Goal: Task Accomplishment & Management: Complete application form

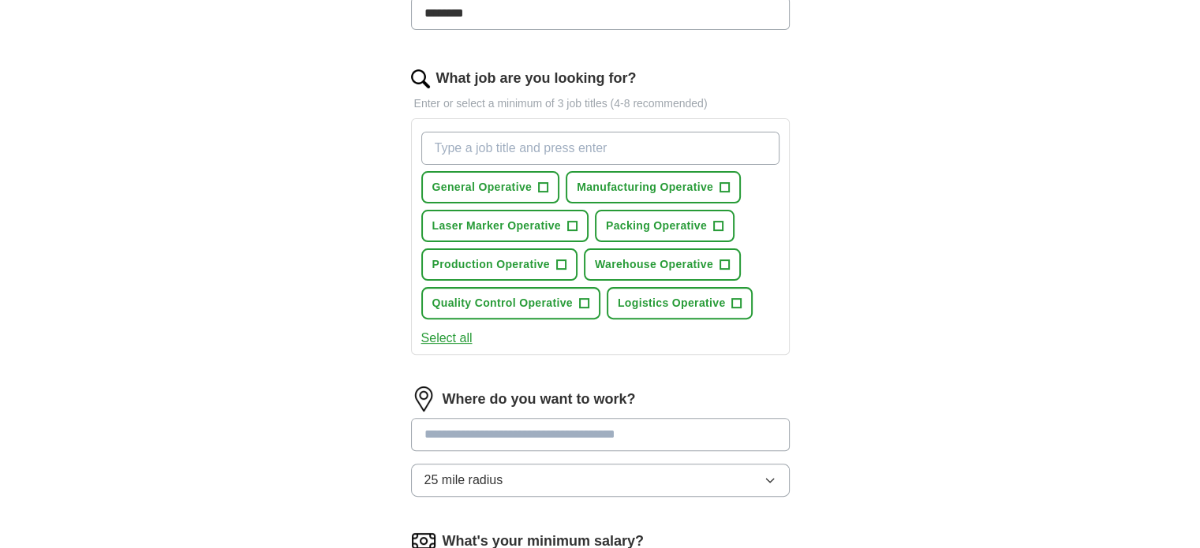
scroll to position [473, 0]
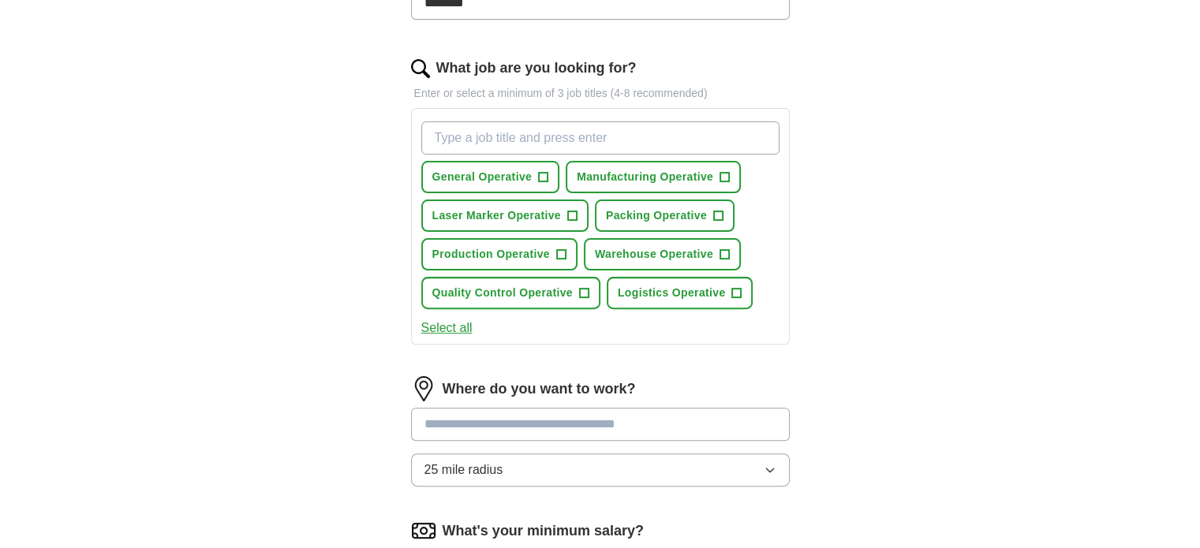
click at [448, 325] on button "Select all" at bounding box center [446, 328] width 51 height 19
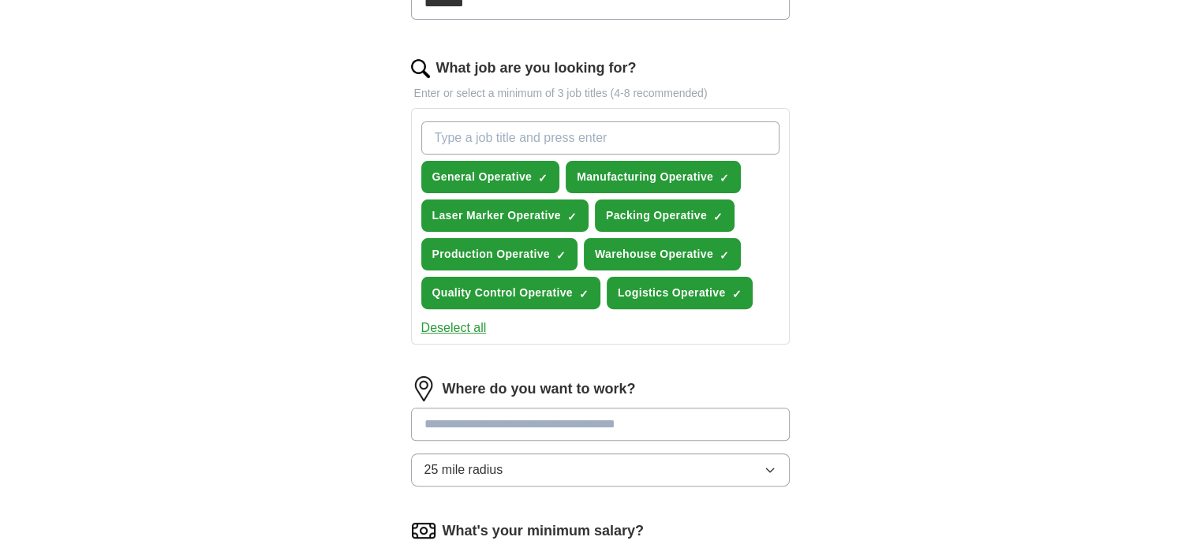
click at [480, 328] on button "Deselect all" at bounding box center [453, 328] width 65 height 19
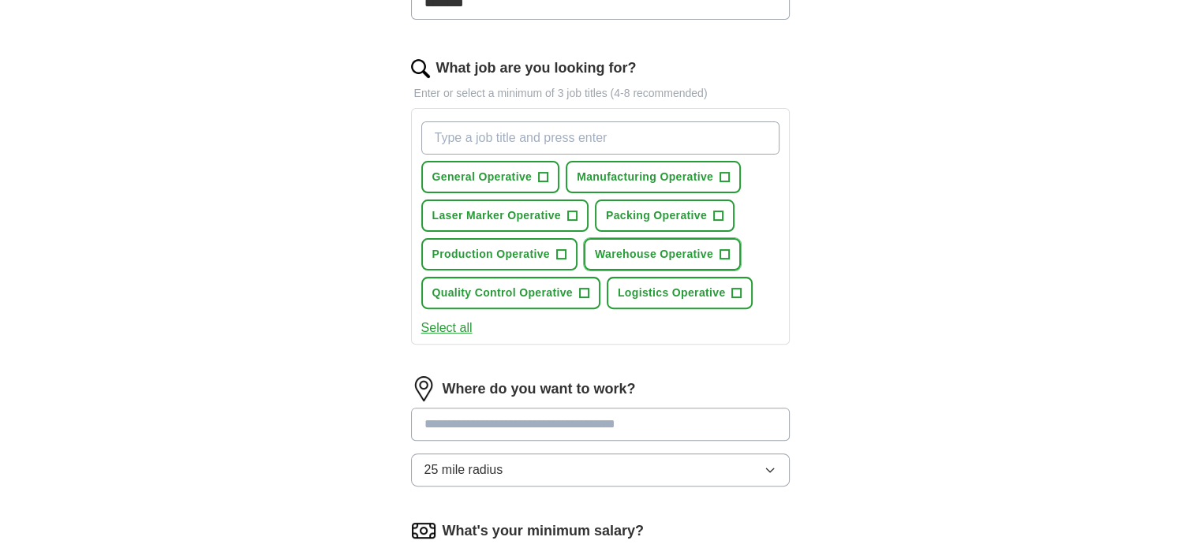
click at [723, 249] on span "+" at bounding box center [724, 255] width 9 height 13
click at [717, 214] on span "+" at bounding box center [717, 216] width 9 height 13
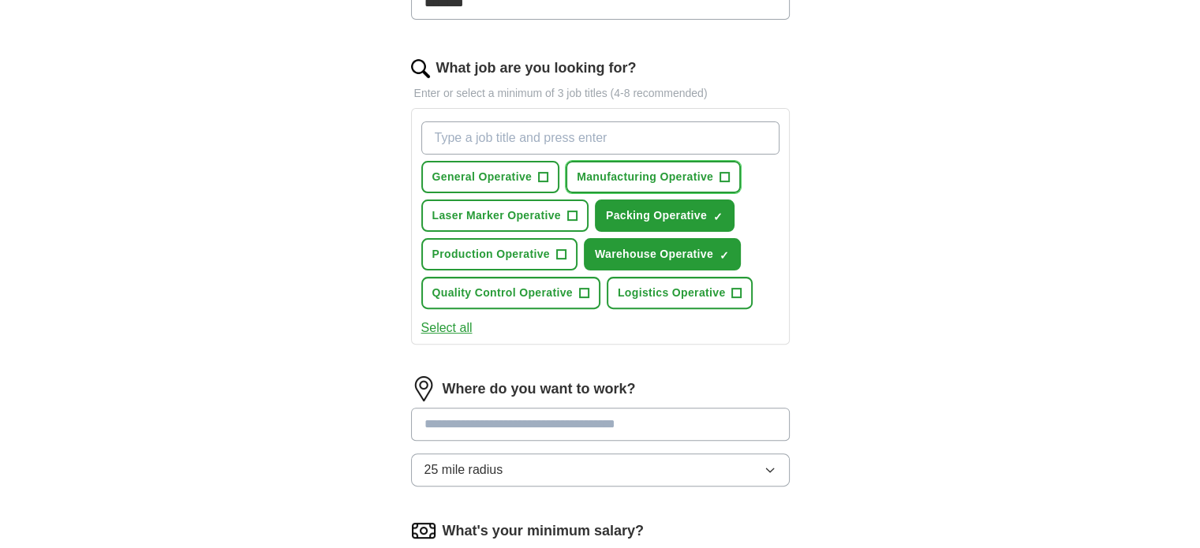
click at [723, 174] on span "+" at bounding box center [724, 177] width 9 height 13
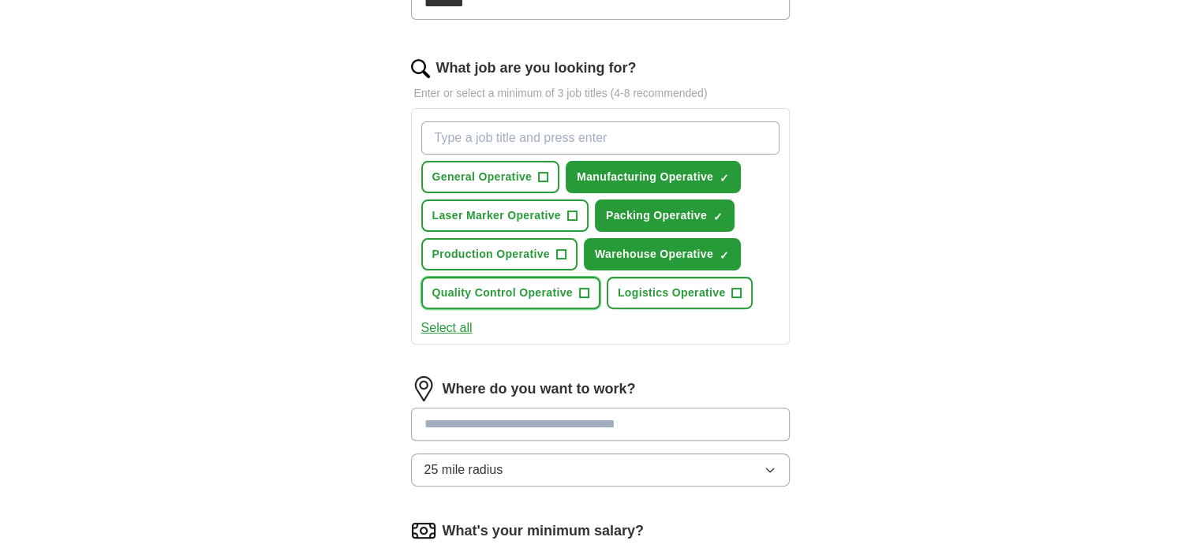
click at [581, 290] on span "+" at bounding box center [583, 293] width 9 height 13
click at [541, 176] on span "+" at bounding box center [543, 177] width 9 height 13
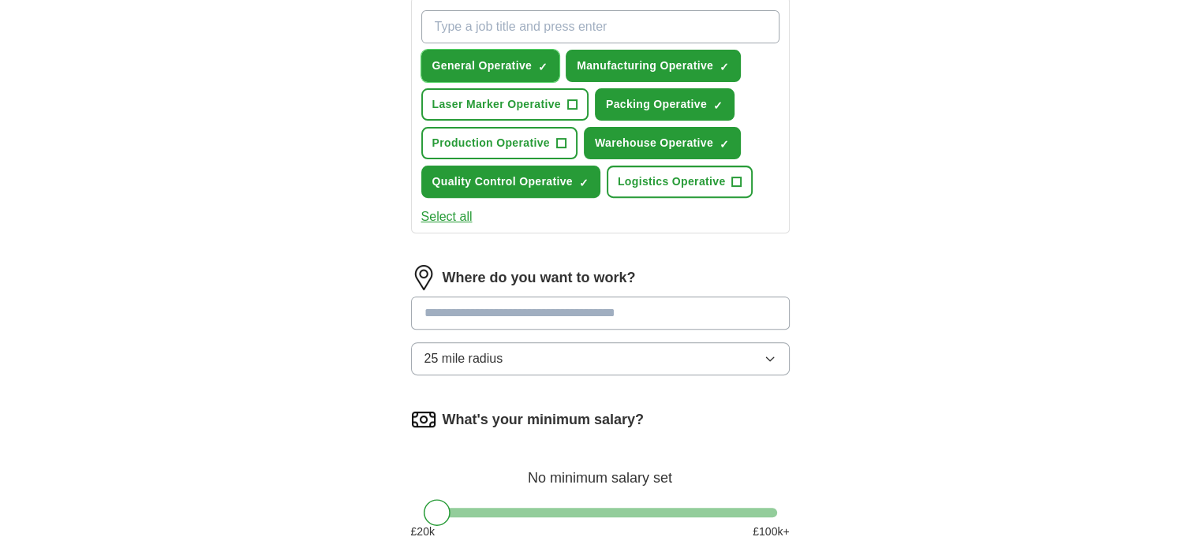
scroll to position [657, 0]
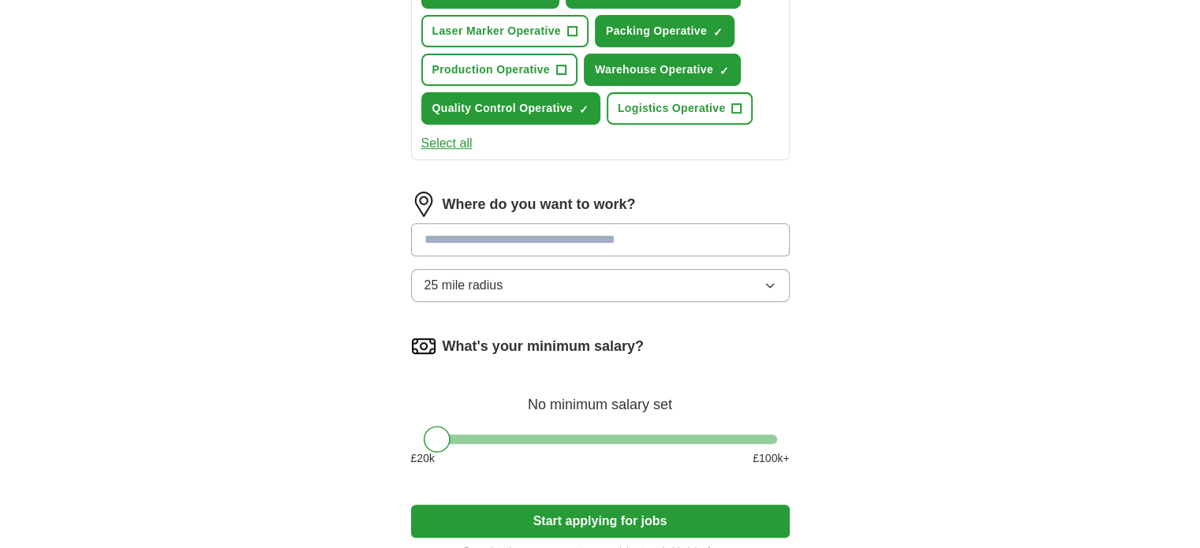
click at [773, 281] on icon "button" at bounding box center [770, 285] width 13 height 13
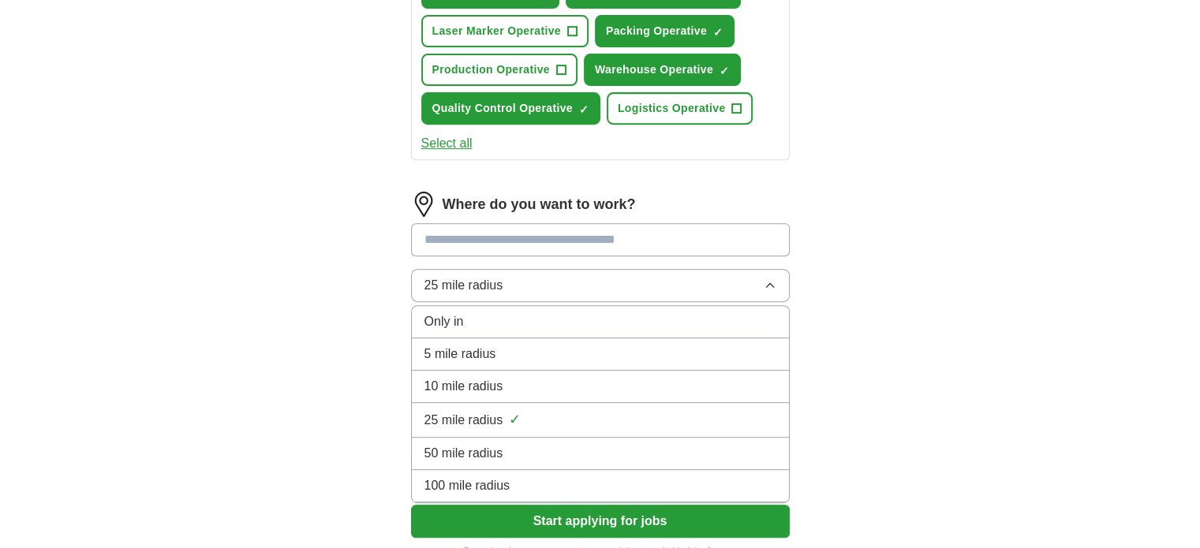
click at [603, 350] on div "5 mile radius" at bounding box center [600, 354] width 352 height 19
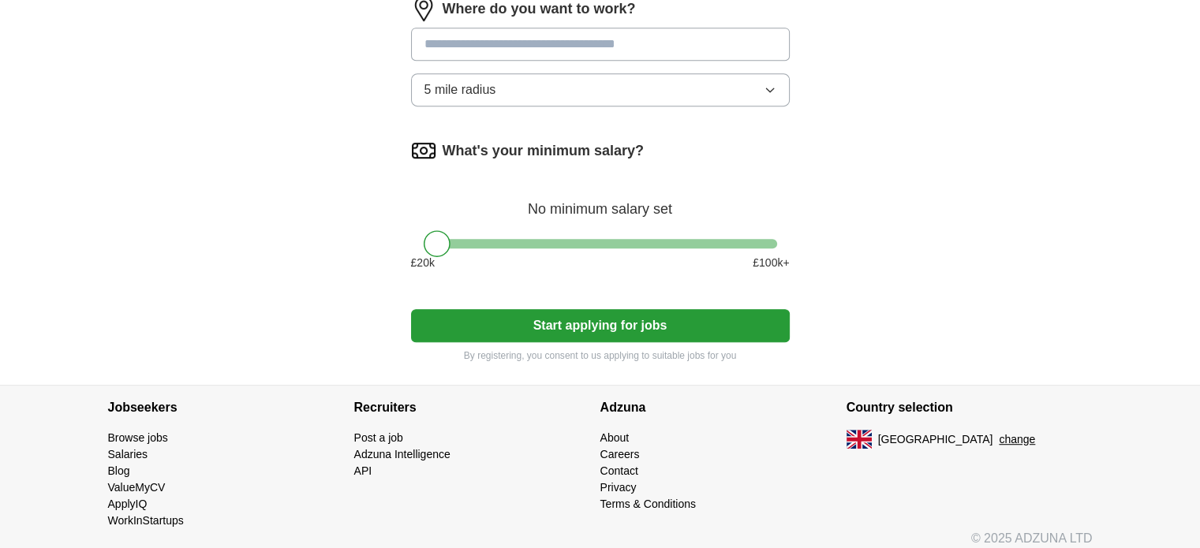
scroll to position [857, 0]
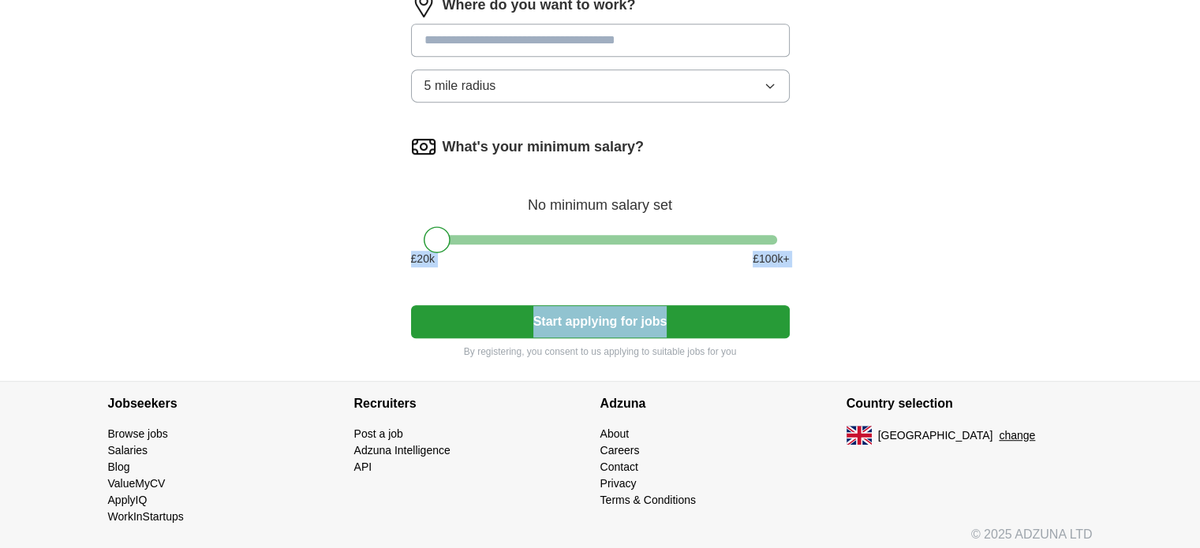
drag, startPoint x: 1090, startPoint y: 277, endPoint x: 1097, endPoint y: 204, distance: 73.0
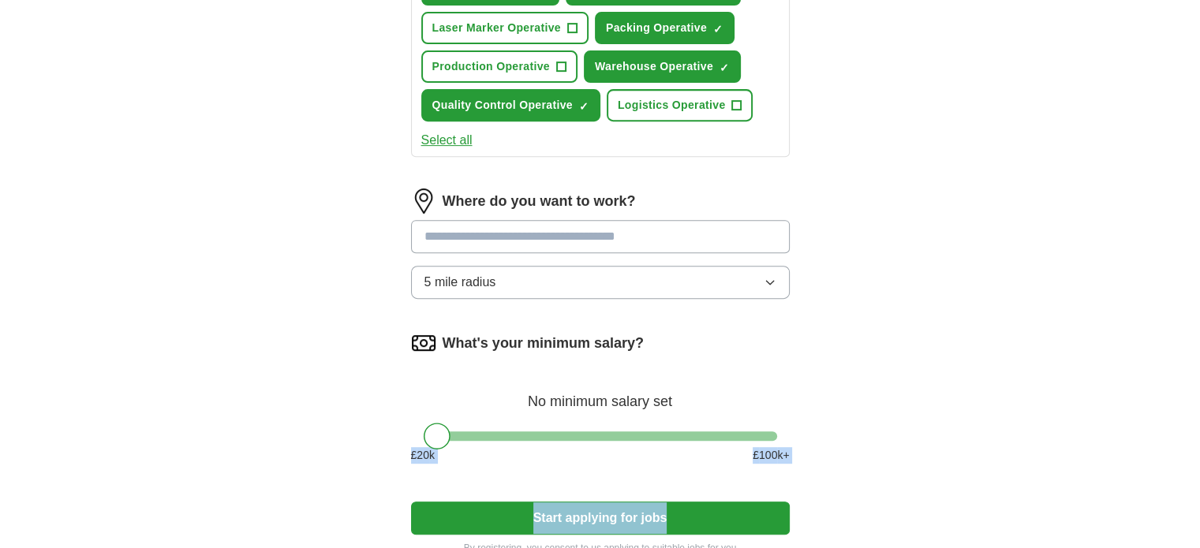
scroll to position [621, 0]
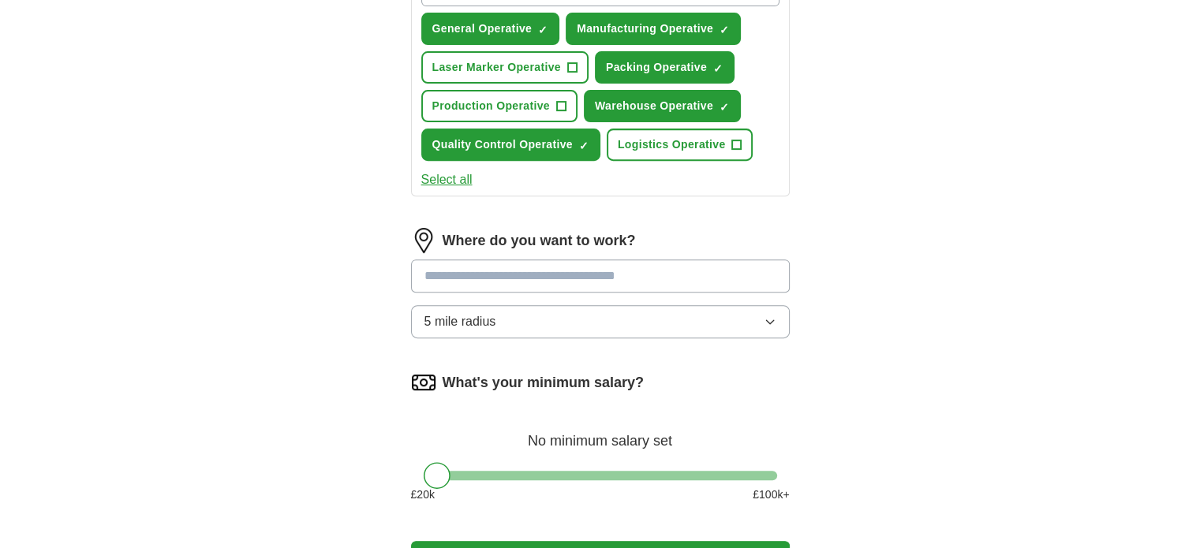
click at [521, 269] on input "text" at bounding box center [600, 276] width 379 height 33
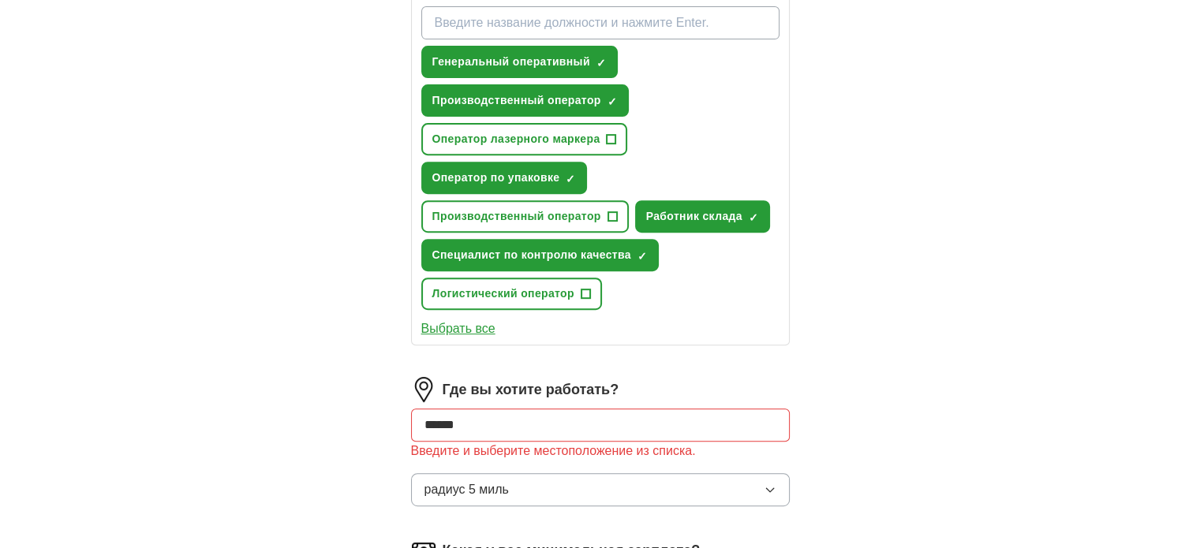
scroll to position [653, 0]
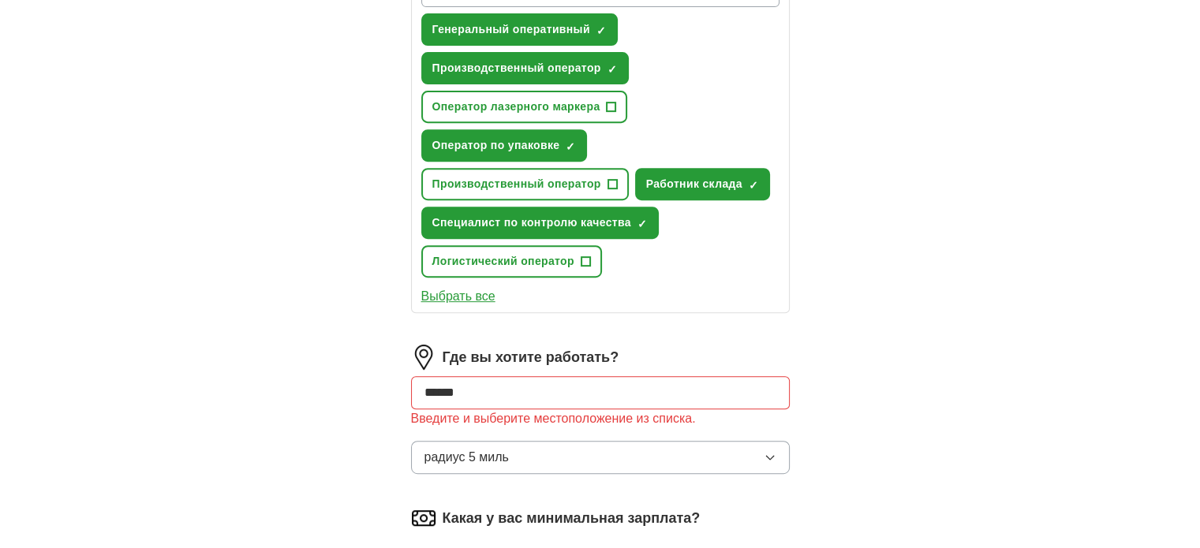
click at [533, 385] on input "******" at bounding box center [600, 392] width 379 height 33
type input "*"
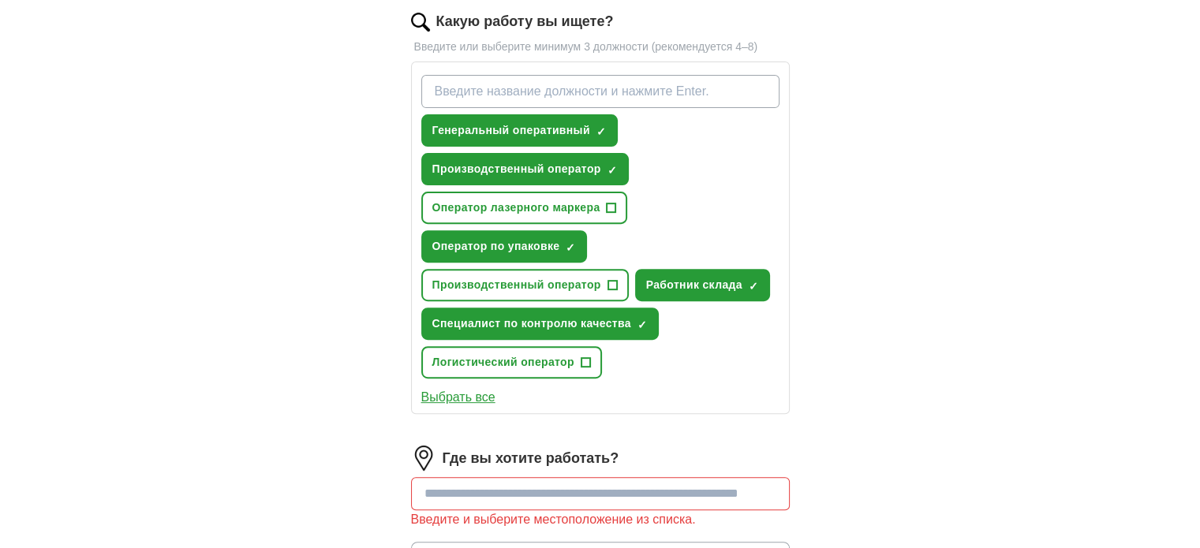
scroll to position [751, 0]
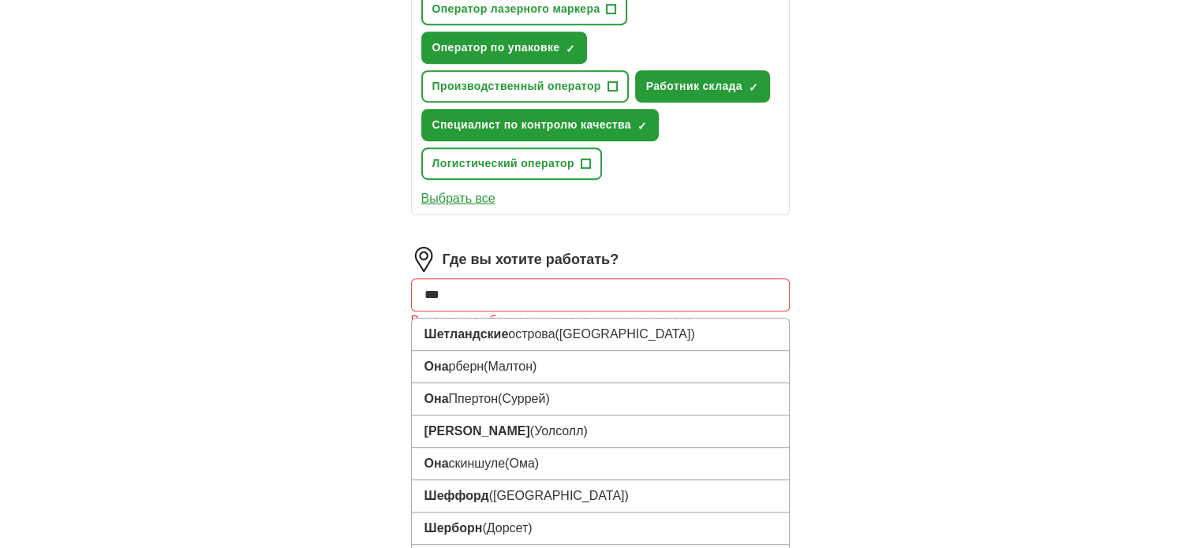
type input "***"
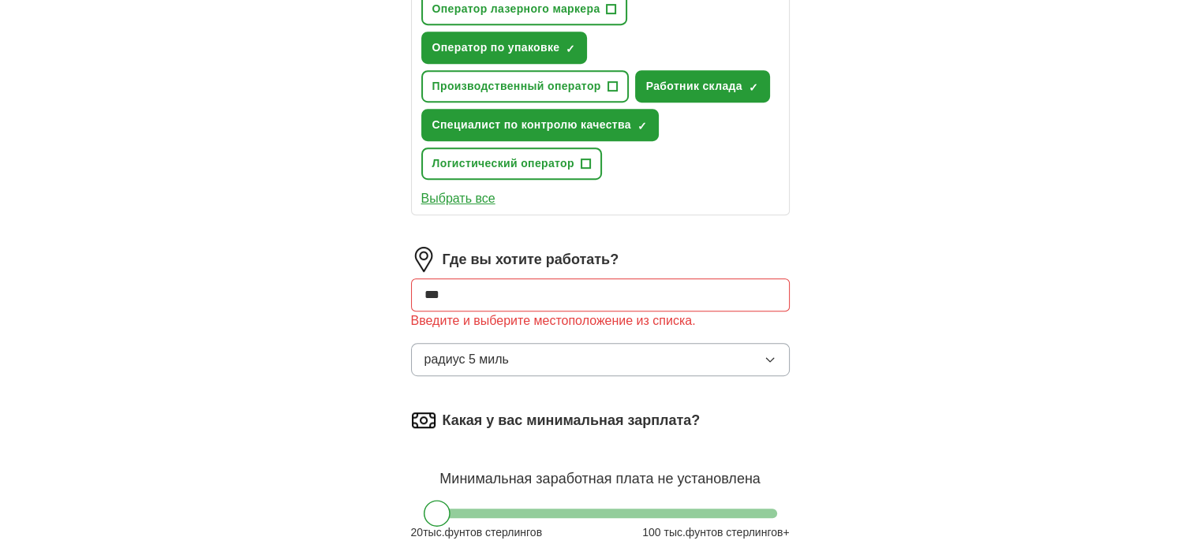
scroll to position [679, 0]
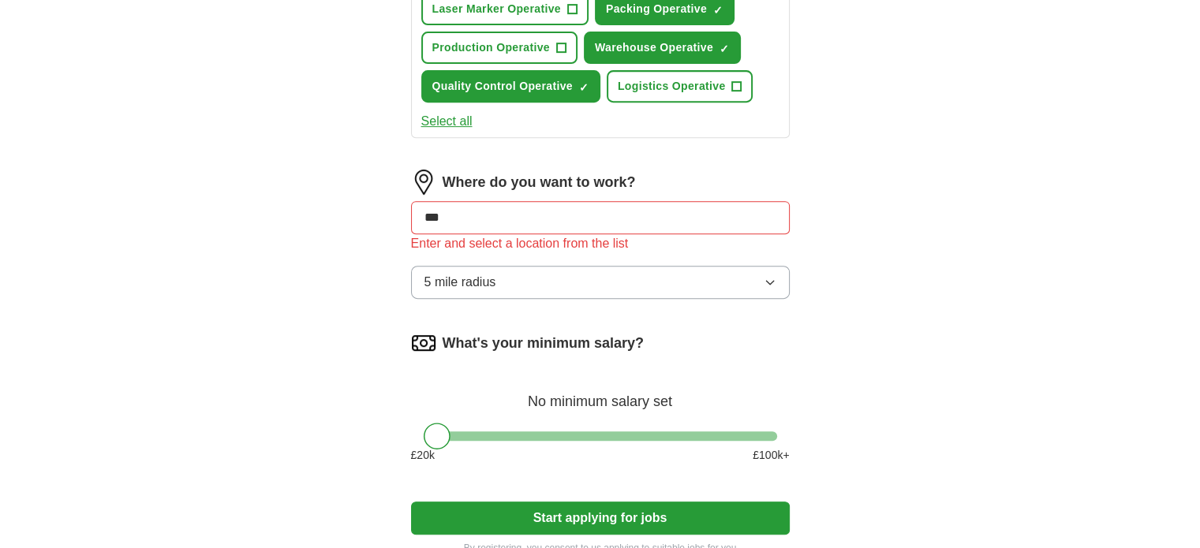
click at [447, 208] on input "***" at bounding box center [600, 217] width 379 height 33
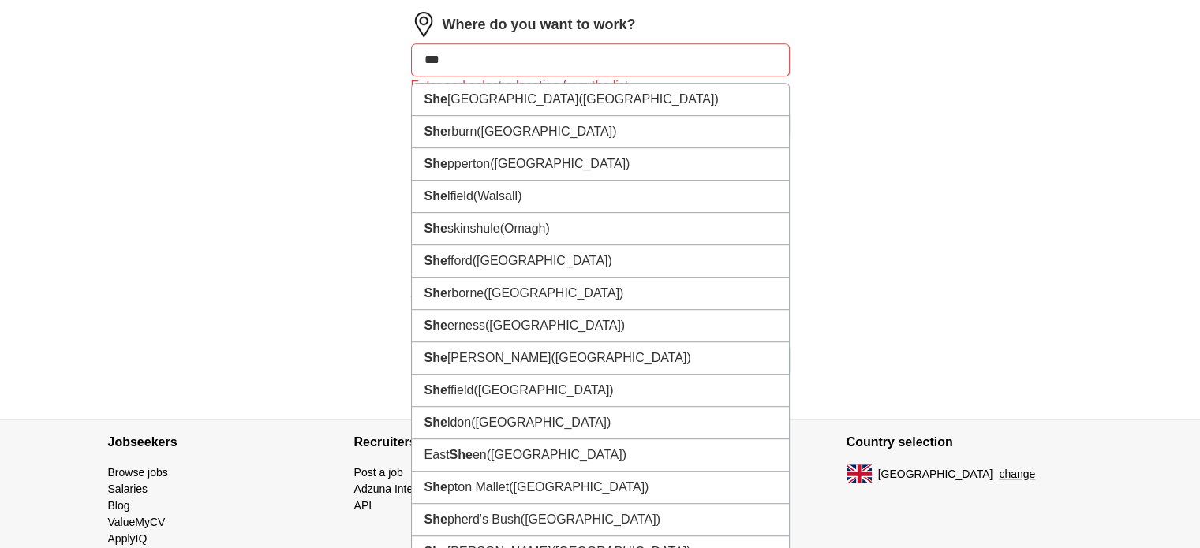
scroll to position [843, 0]
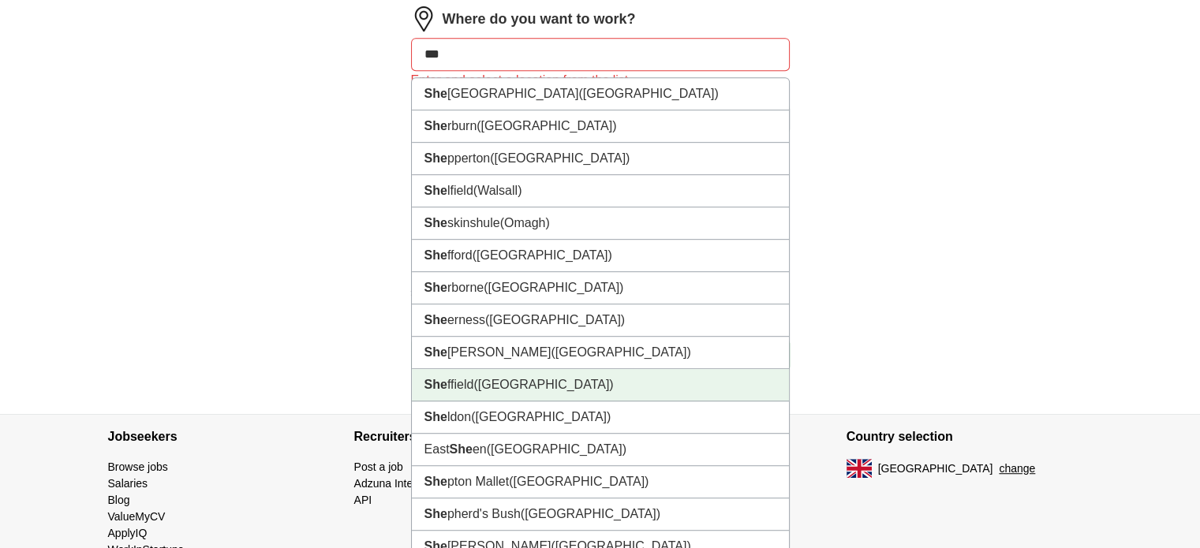
click at [596, 378] on li "She ffield ([GEOGRAPHIC_DATA])" at bounding box center [600, 385] width 377 height 32
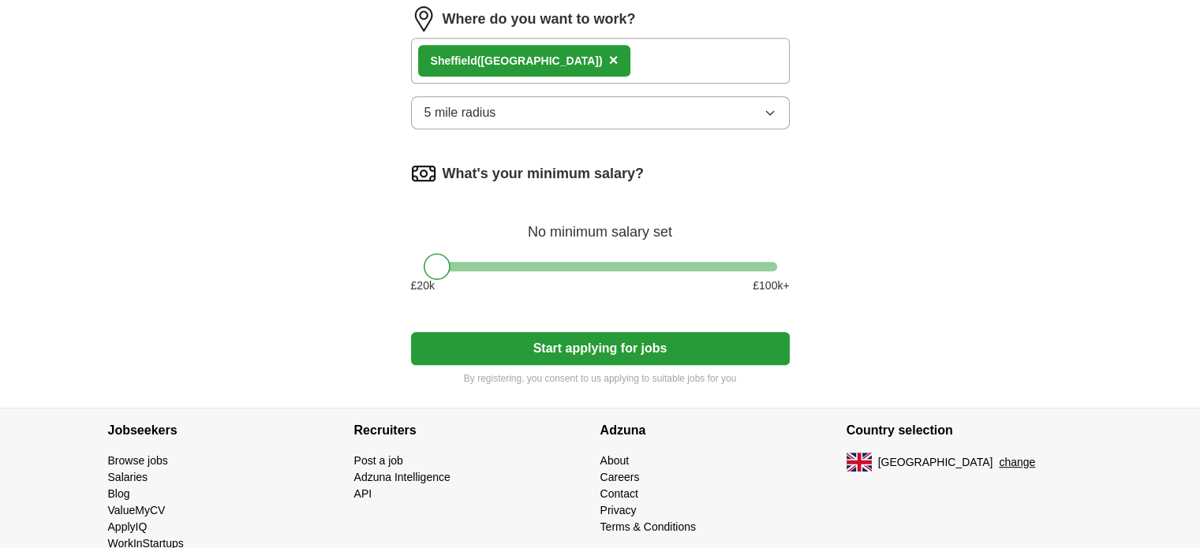
click at [636, 343] on button "Start applying for jobs" at bounding box center [600, 348] width 379 height 33
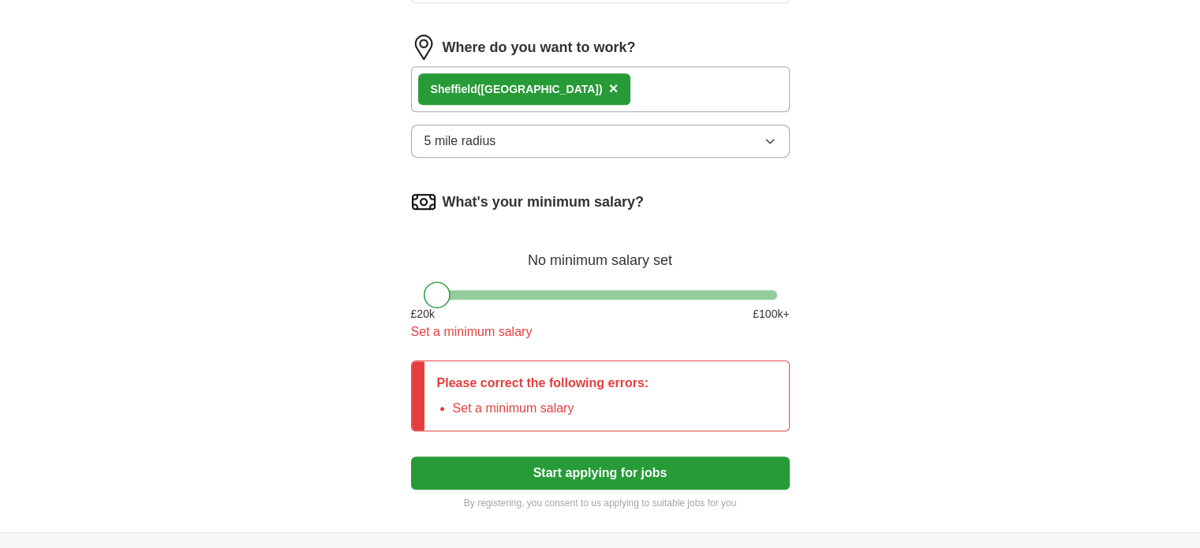
scroll to position [812, 0]
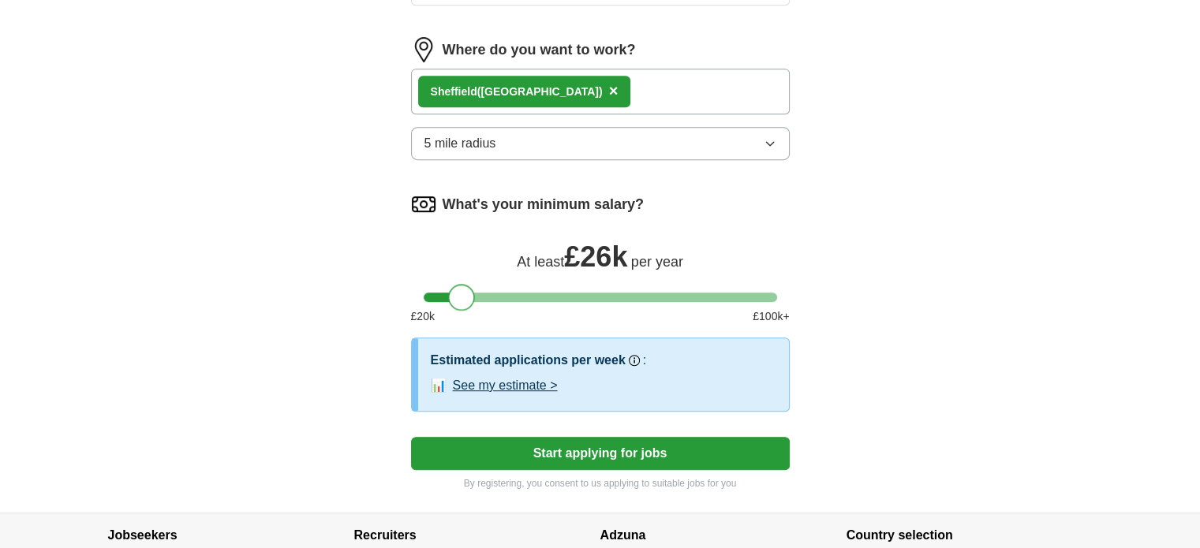
drag, startPoint x: 438, startPoint y: 299, endPoint x: 461, endPoint y: 301, distance: 23.0
click at [461, 301] on div at bounding box center [461, 297] width 27 height 27
click at [502, 454] on button "Start applying for jobs" at bounding box center [600, 453] width 379 height 33
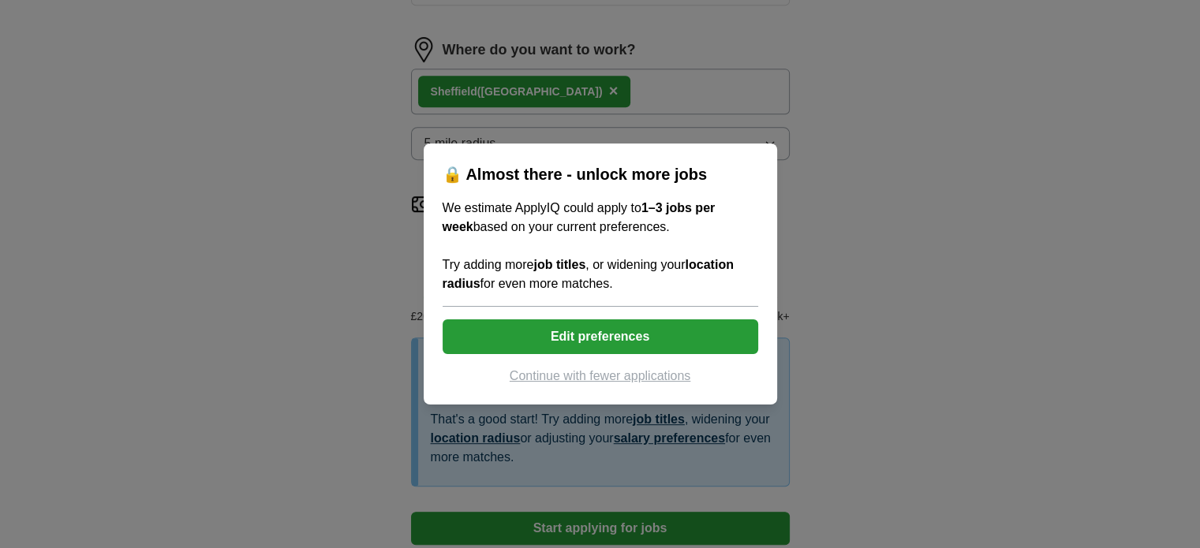
click at [663, 333] on button "Edit preferences" at bounding box center [601, 337] width 316 height 35
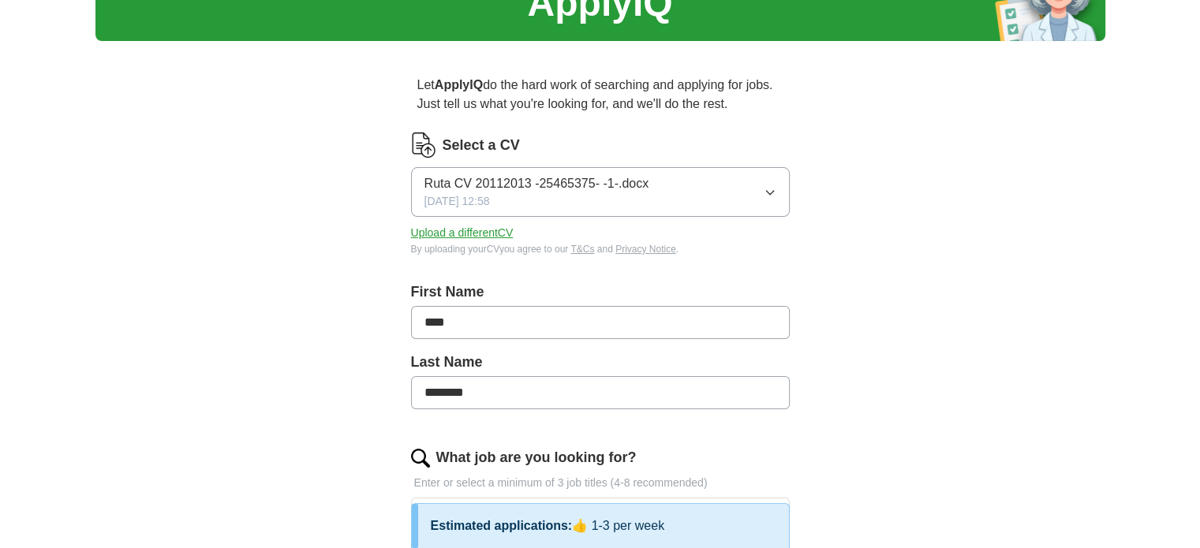
scroll to position [0, 0]
